Goal: Find specific page/section: Find specific page/section

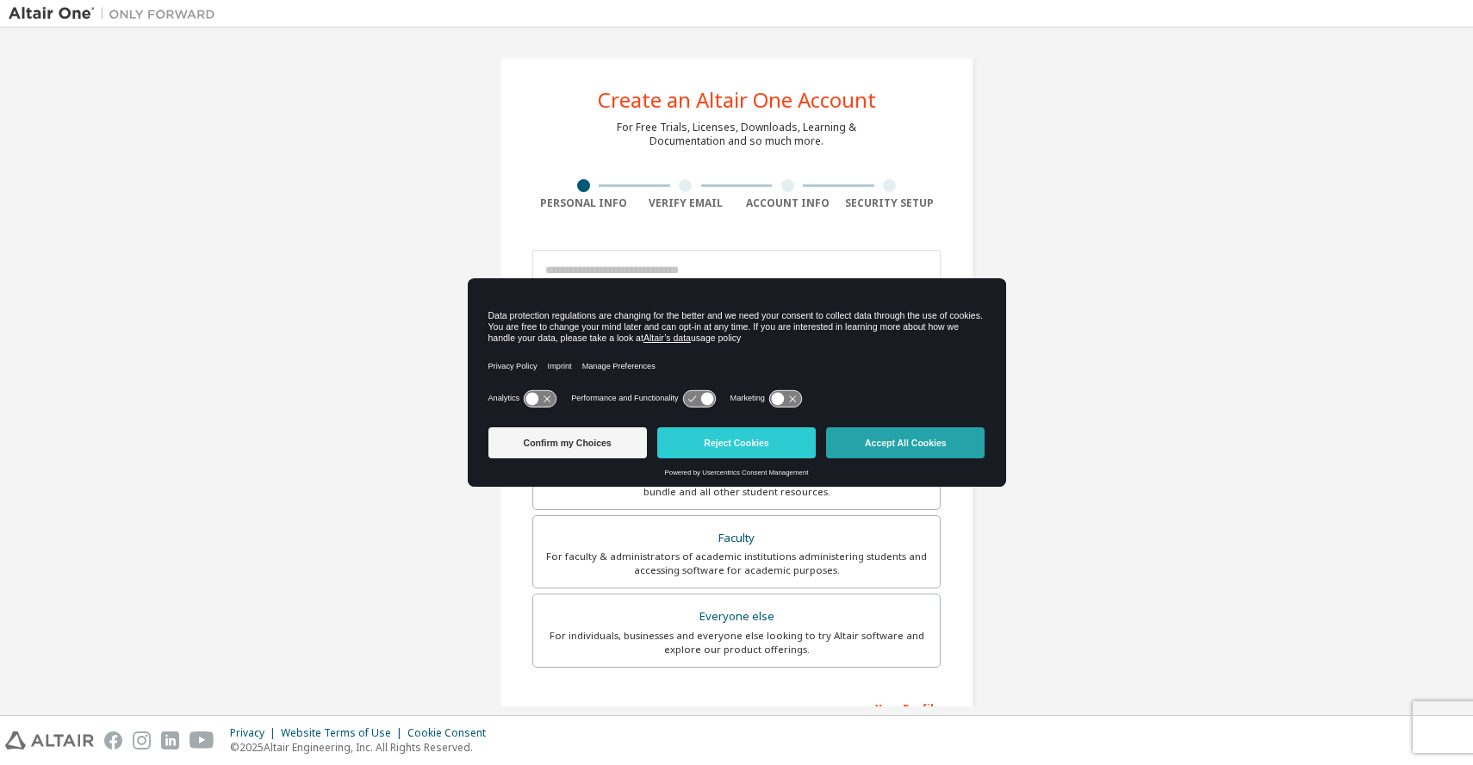
click at [860, 448] on button "Accept All Cookies" at bounding box center [905, 442] width 159 height 31
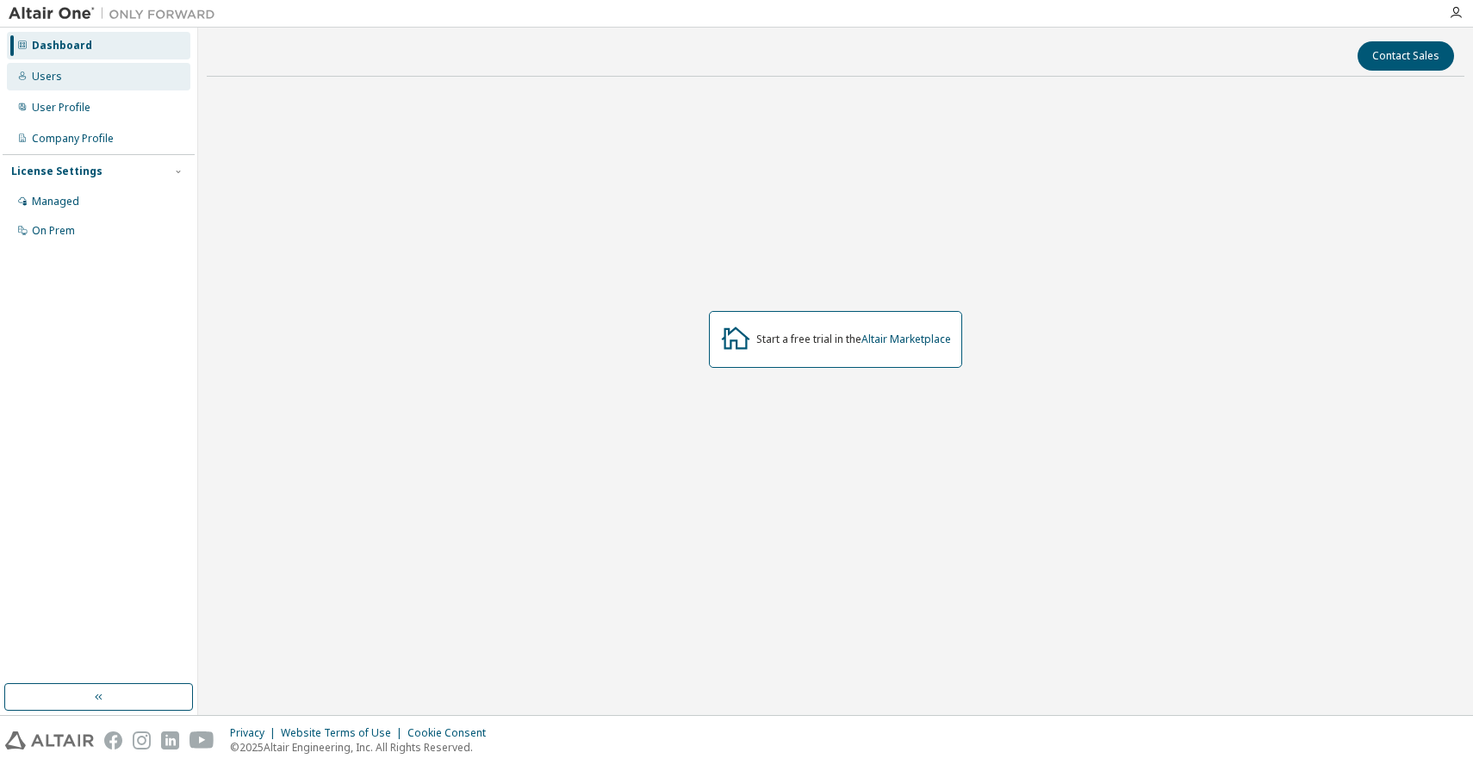
click at [52, 83] on div "Users" at bounding box center [47, 77] width 30 height 14
